Goal: Information Seeking & Learning: Find specific page/section

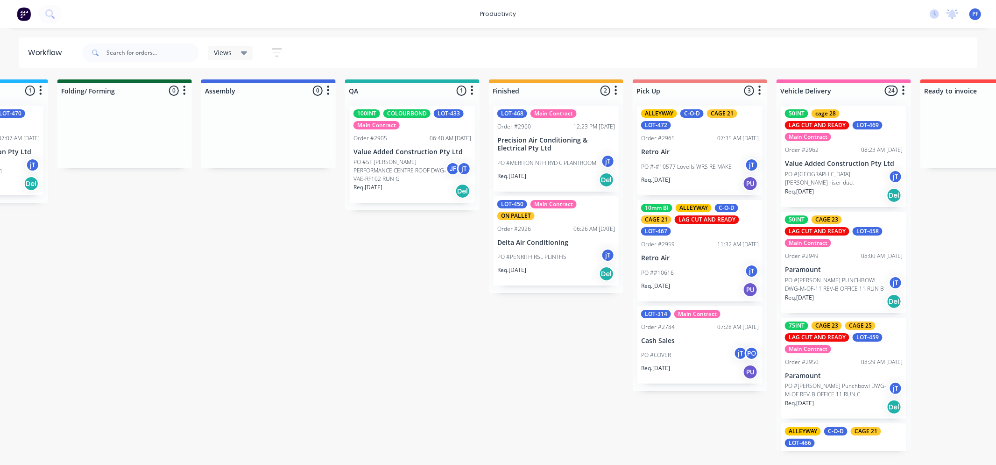
scroll to position [0, 538]
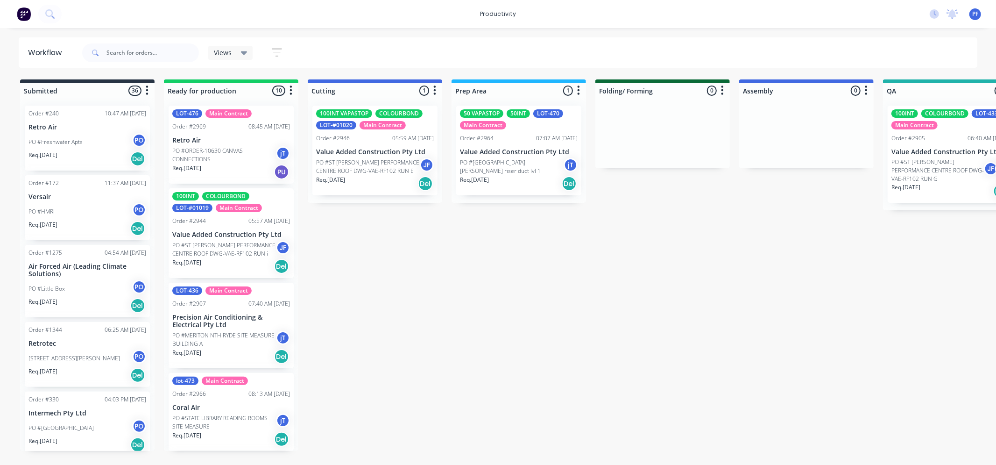
drag, startPoint x: 396, startPoint y: 463, endPoint x: 455, endPoint y: 467, distance: 59.5
click at [455, 409] on html "productivity productivity Workflow Planner Delivery Scheduling Timesheets No ne…" at bounding box center [498, 204] width 996 height 409
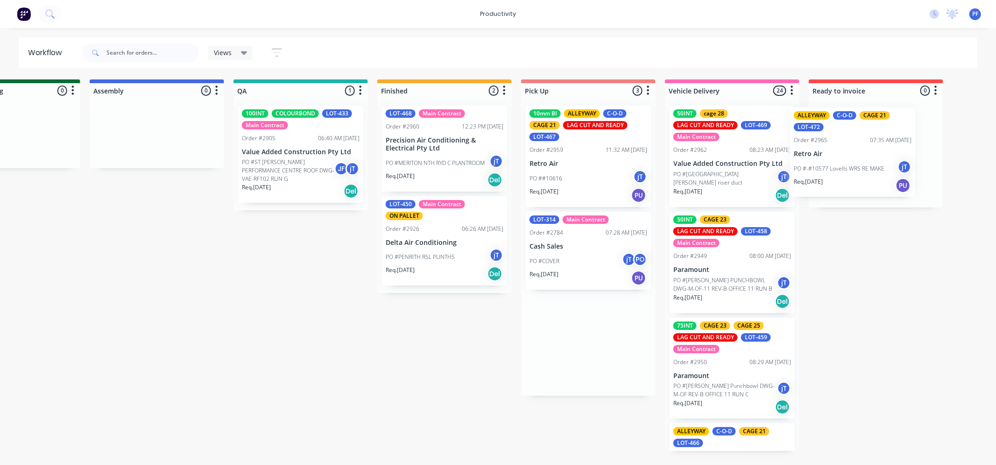
scroll to position [0, 678]
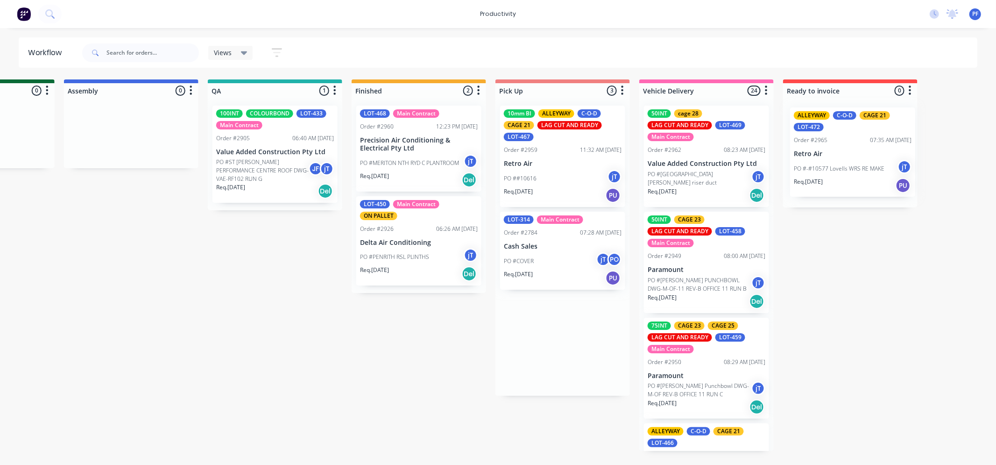
drag, startPoint x: 597, startPoint y: 164, endPoint x: 727, endPoint y: 166, distance: 130.3
click at [830, 165] on div "Submitted 36 Order #240 10:47 AM 24/09/24 Retro Air PO #Freshwater Apts PO Req.…" at bounding box center [231, 264] width 1828 height 371
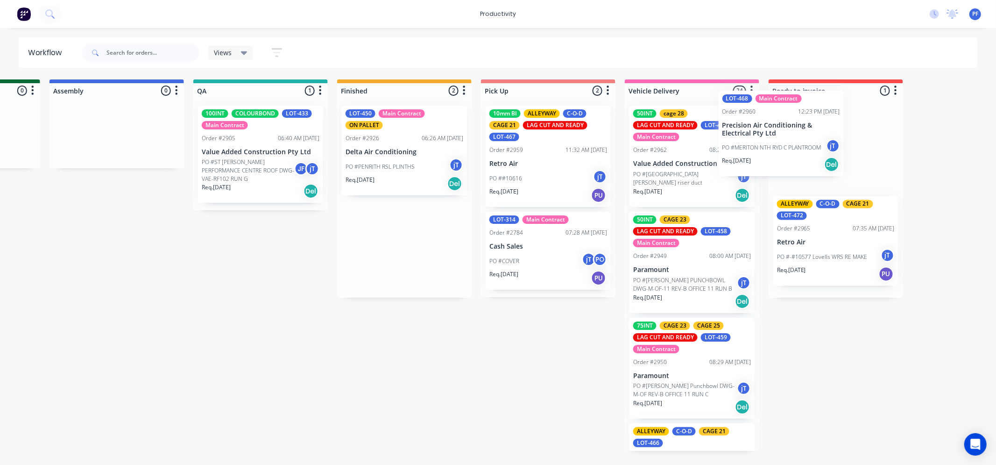
scroll to position [0, 693]
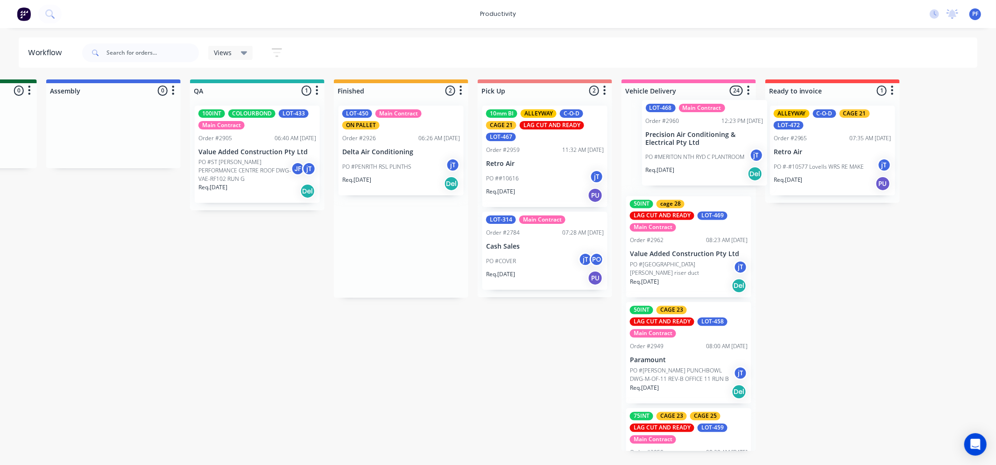
drag, startPoint x: 727, startPoint y: 161, endPoint x: 685, endPoint y: 147, distance: 44.3
click at [686, 148] on div "Submitted 36 Order #240 10:47 AM 24/09/24 Retro Air PO #Freshwater Apts PO Req.…" at bounding box center [214, 264] width 1828 height 371
click at [713, 133] on div "LOT-468 Main Contract Order #2960 12:23 PM 25/09/25 Precision Air Conditioning …" at bounding box center [688, 149] width 125 height 86
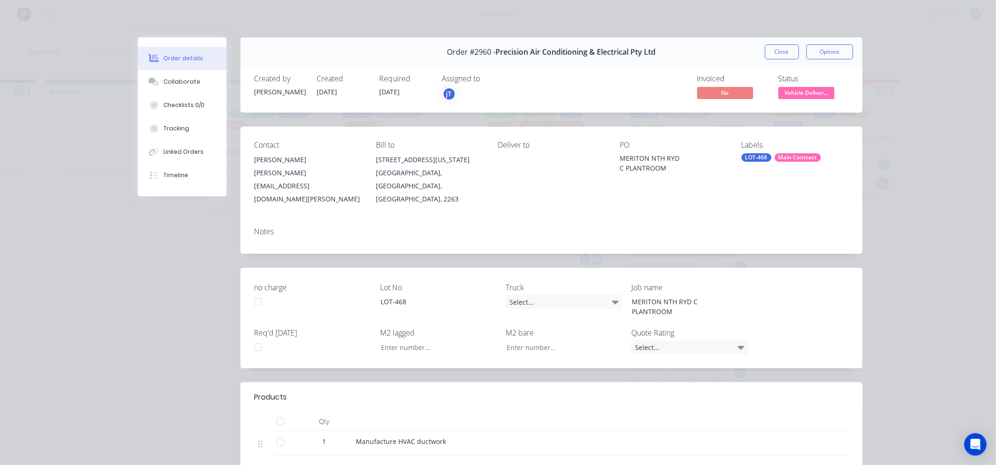
click at [794, 164] on div "Labels LOT-468 Main Contract" at bounding box center [794, 173] width 107 height 65
click at [794, 160] on div "Main Contract" at bounding box center [798, 157] width 46 height 8
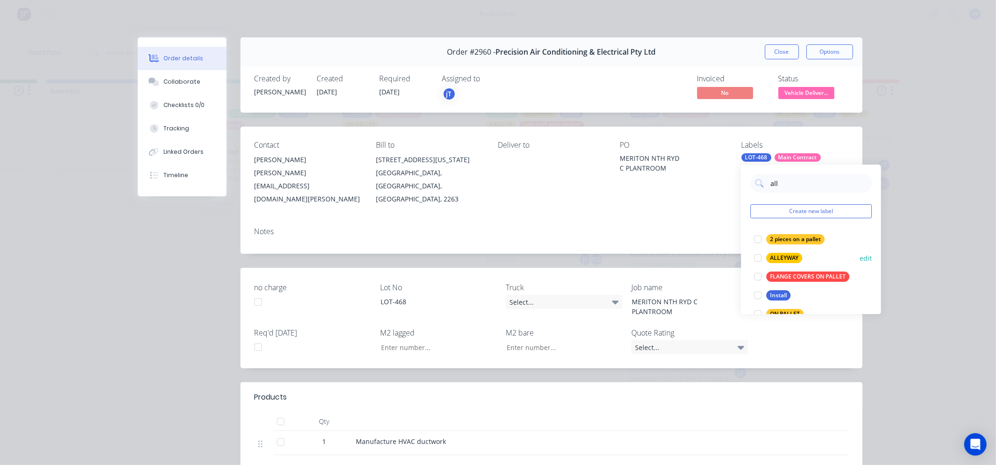
type input "all"
click at [791, 255] on div "ALLEYWAY" at bounding box center [784, 258] width 36 height 10
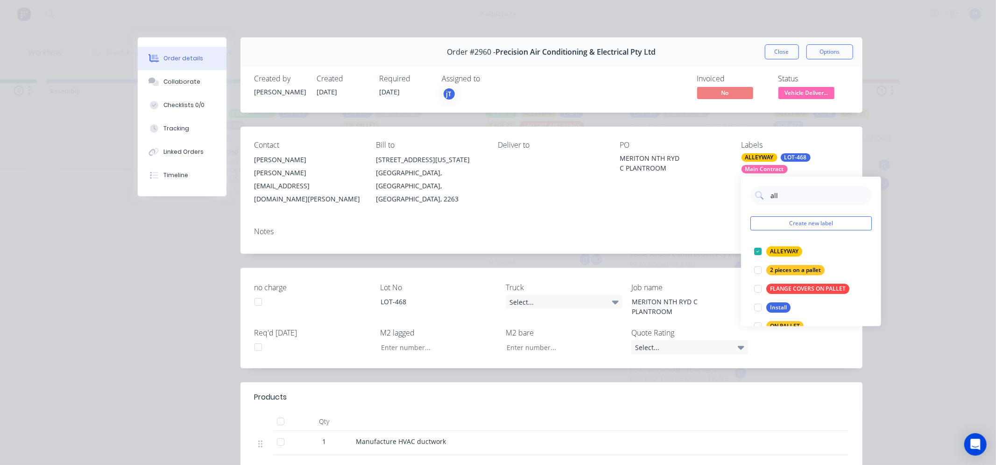
click at [715, 193] on div "Contact Jason Cashin jason@precisionairconditioning.com.au Bill to 5/ 22-24 Ari…" at bounding box center [551, 173] width 622 height 93
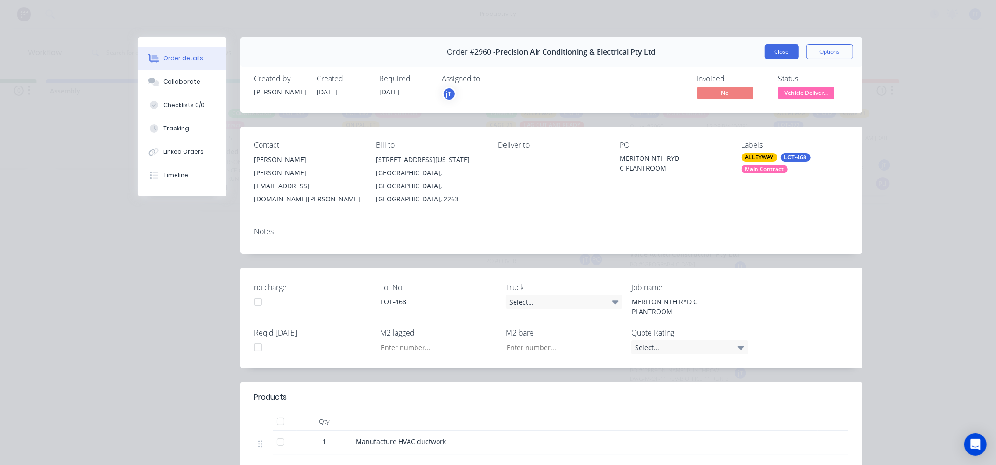
click at [774, 55] on button "Close" at bounding box center [782, 51] width 34 height 15
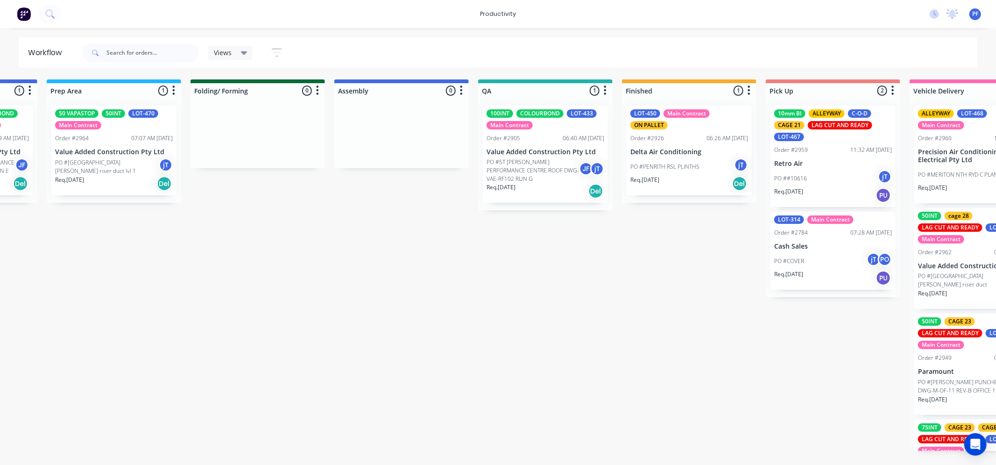
scroll to position [0, 416]
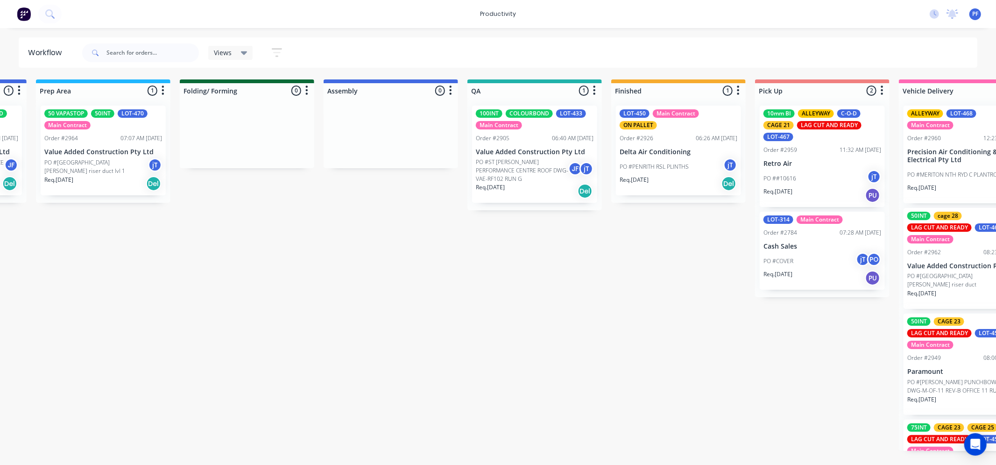
click at [553, 137] on div "06:40 AM [DATE]" at bounding box center [573, 138] width 42 height 8
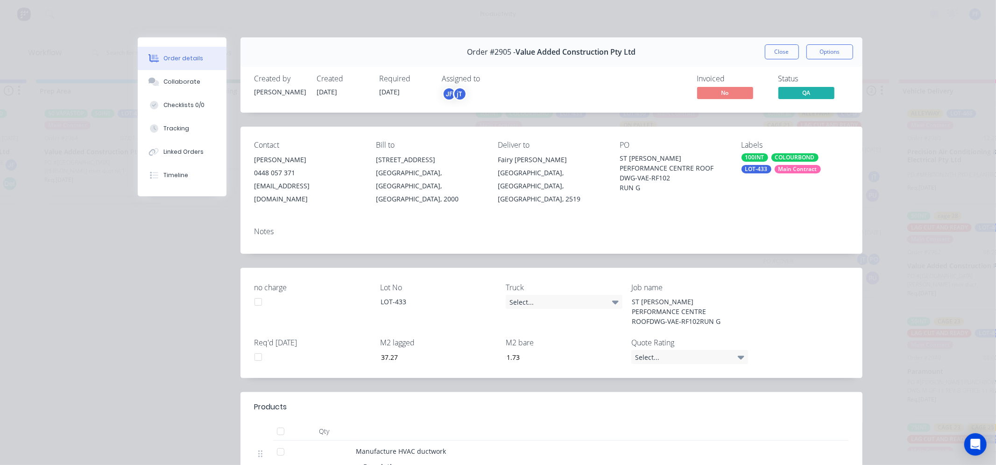
click at [775, 169] on div "Main Contract" at bounding box center [798, 169] width 46 height 8
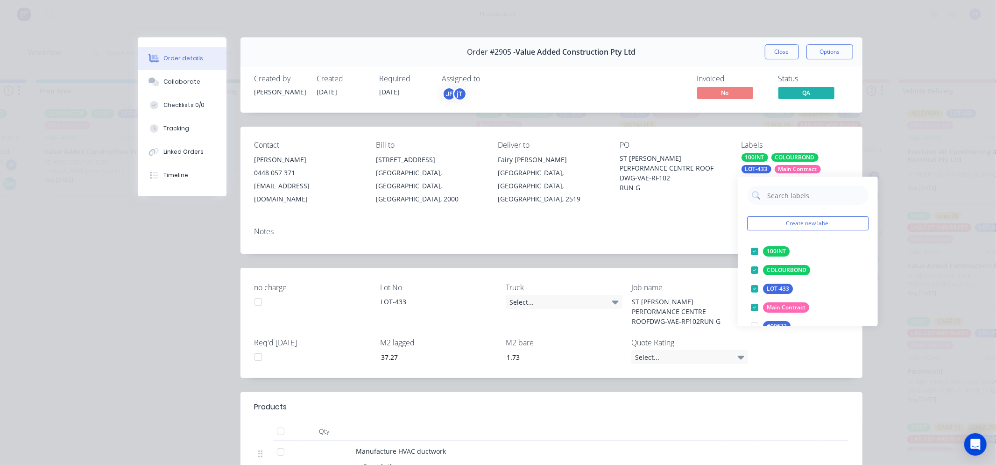
click at [768, 196] on input "text" at bounding box center [815, 195] width 98 height 19
click at [773, 193] on input "text" at bounding box center [815, 195] width 98 height 19
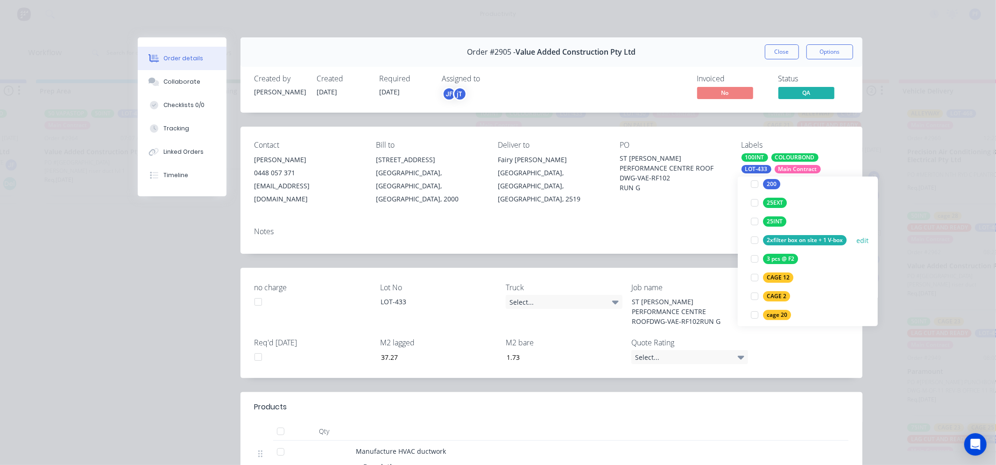
scroll to position [259, 0]
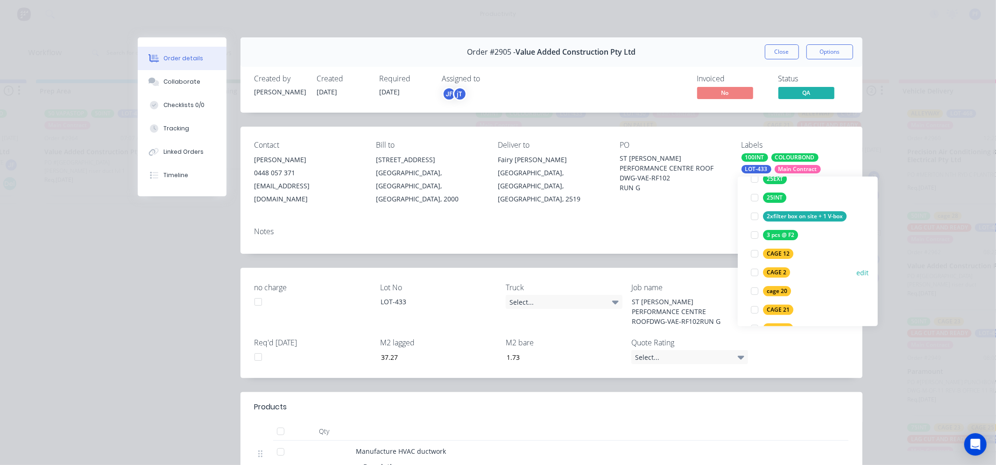
type input "2"
click at [778, 269] on div "CAGE 2" at bounding box center [776, 272] width 27 height 10
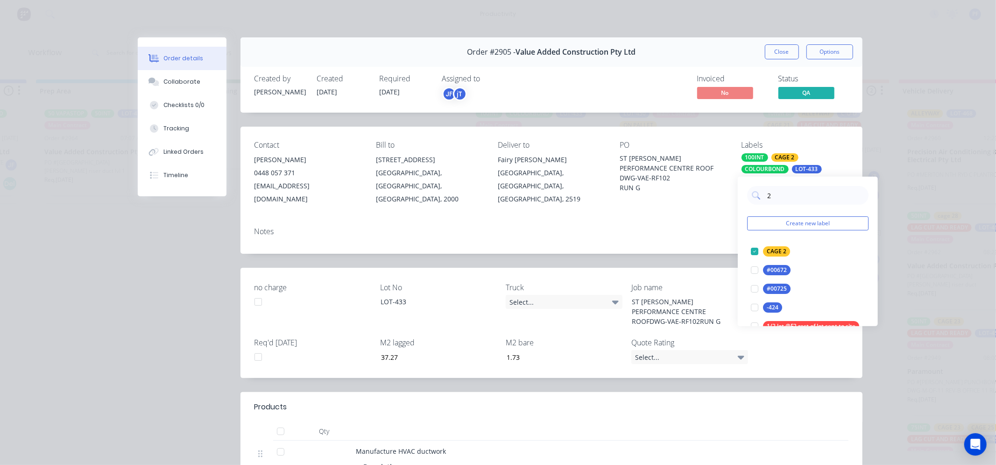
drag, startPoint x: 699, startPoint y: 216, endPoint x: 720, endPoint y: 157, distance: 62.9
click at [700, 227] on div "Notes" at bounding box center [551, 231] width 594 height 9
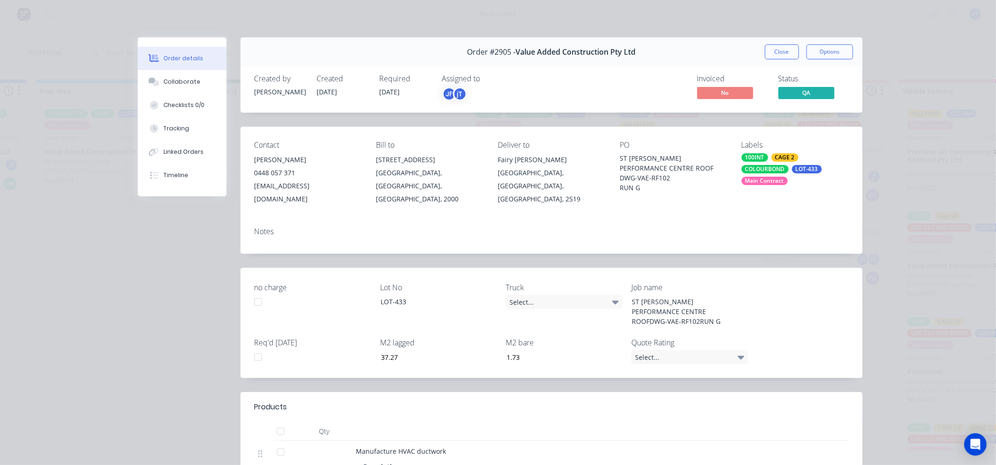
click at [779, 41] on div "Order #2905 - Value Added Construction Pty Ltd Close Options" at bounding box center [551, 51] width 622 height 29
drag, startPoint x: 777, startPoint y: 47, endPoint x: 774, endPoint y: 53, distance: 6.9
click at [777, 47] on button "Close" at bounding box center [782, 51] width 34 height 15
